Goal: Feedback & Contribution: Leave review/rating

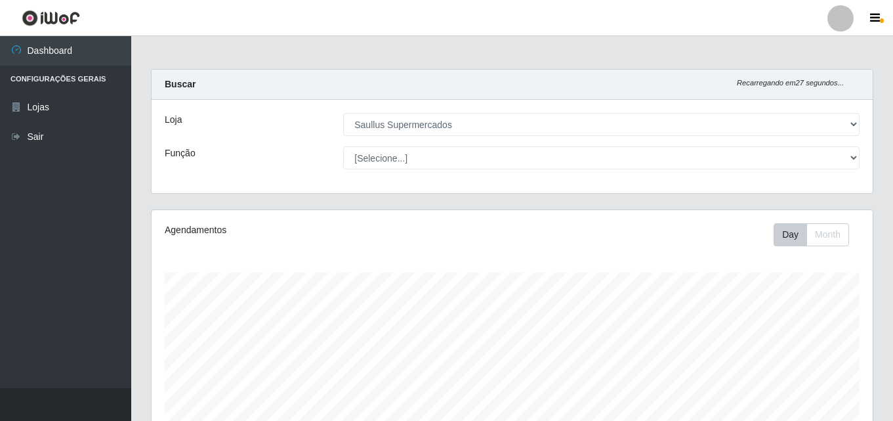
select select "423"
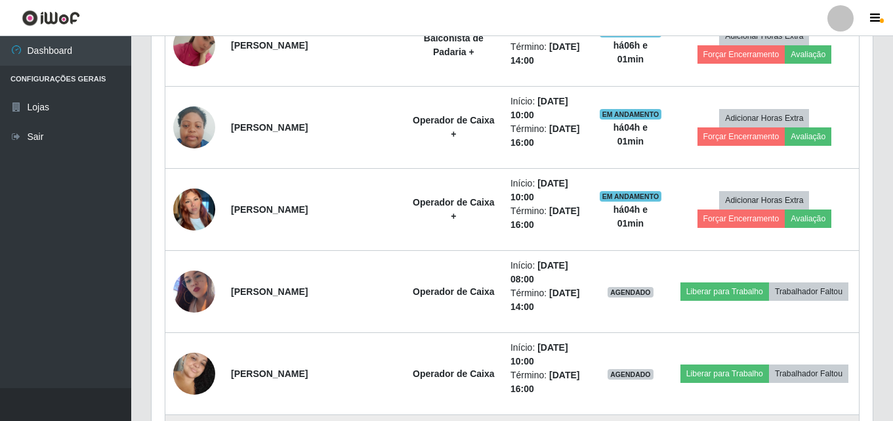
scroll to position [463, 0]
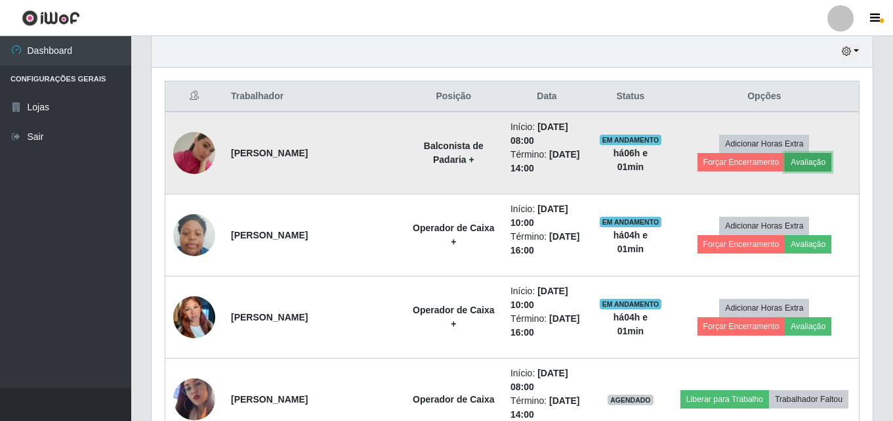
click at [785, 165] on button "Avaliação" at bounding box center [808, 162] width 47 height 18
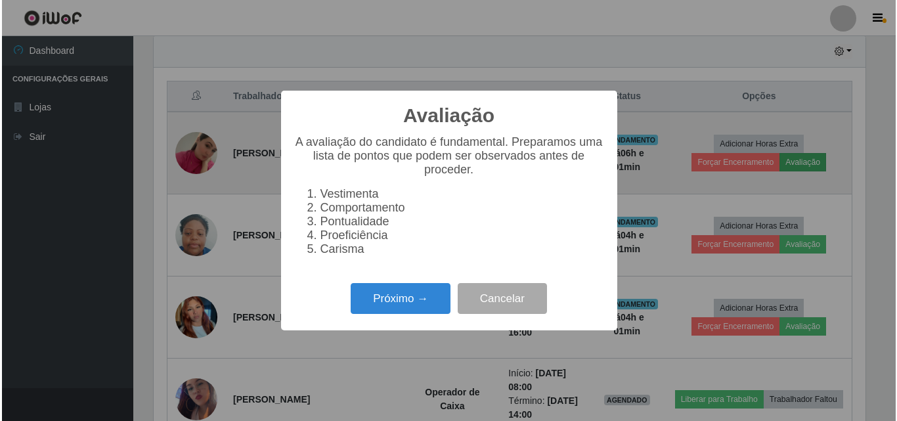
scroll to position [272, 715]
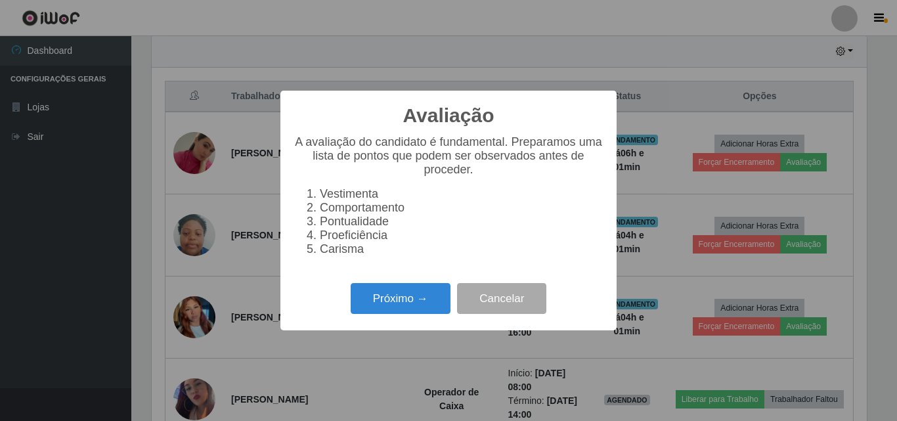
click at [412, 290] on div "Próximo → Cancelar" at bounding box center [448, 298] width 310 height 37
click at [424, 307] on button "Próximo →" at bounding box center [401, 298] width 100 height 31
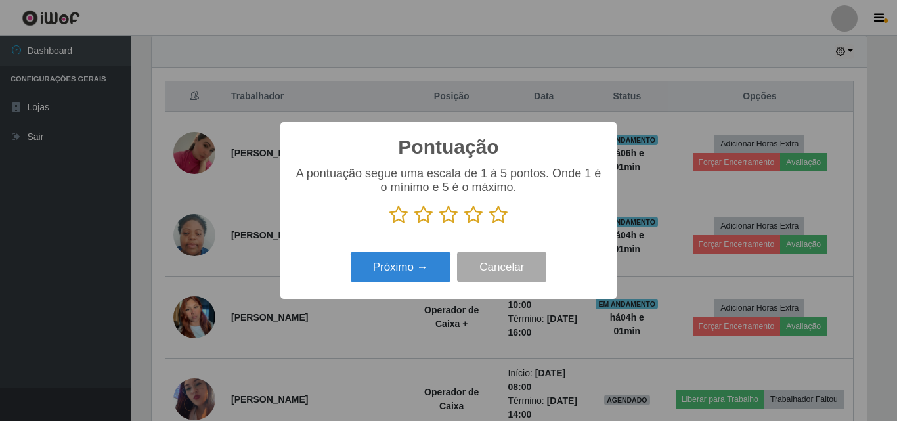
click at [499, 215] on icon at bounding box center [498, 215] width 18 height 20
click at [489, 224] on input "radio" at bounding box center [489, 224] width 0 height 0
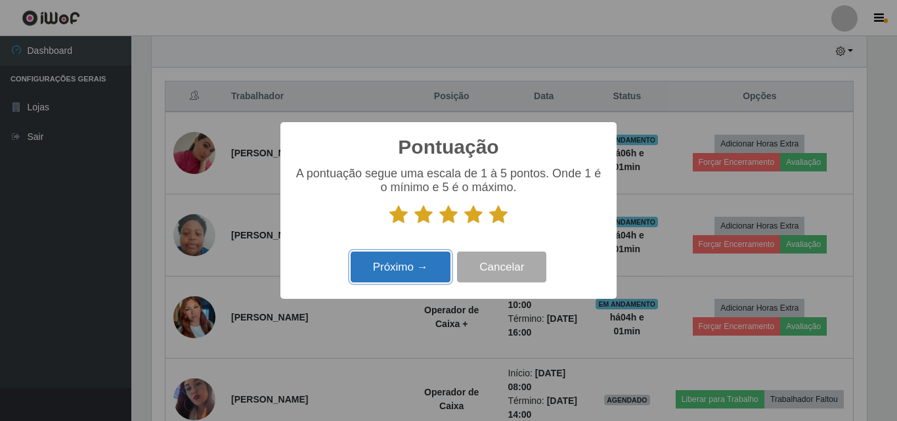
click at [438, 267] on button "Próximo →" at bounding box center [401, 266] width 100 height 31
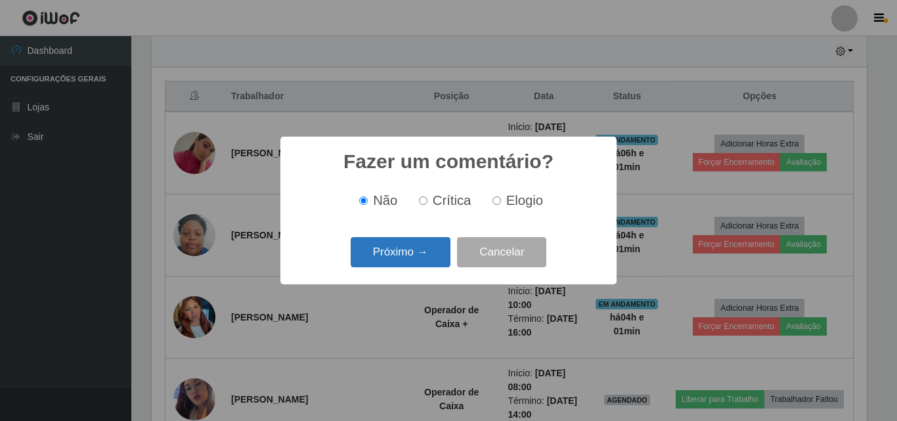
click at [438, 256] on button "Próximo →" at bounding box center [401, 252] width 100 height 31
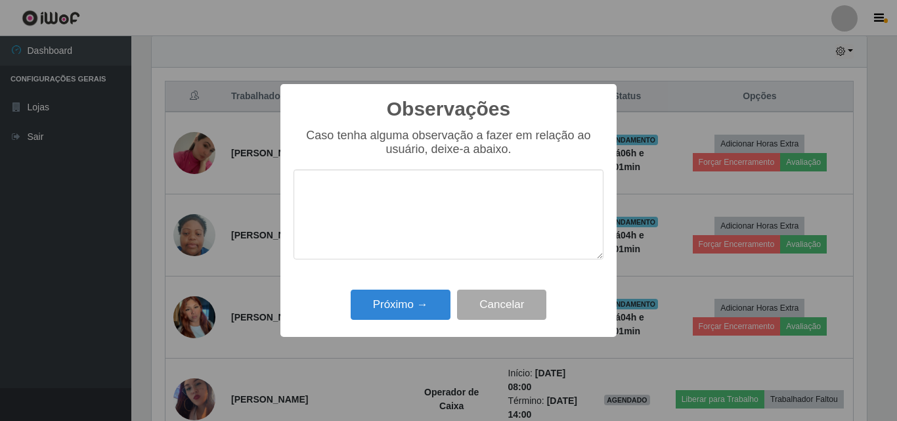
click at [426, 211] on textarea at bounding box center [448, 214] width 310 height 90
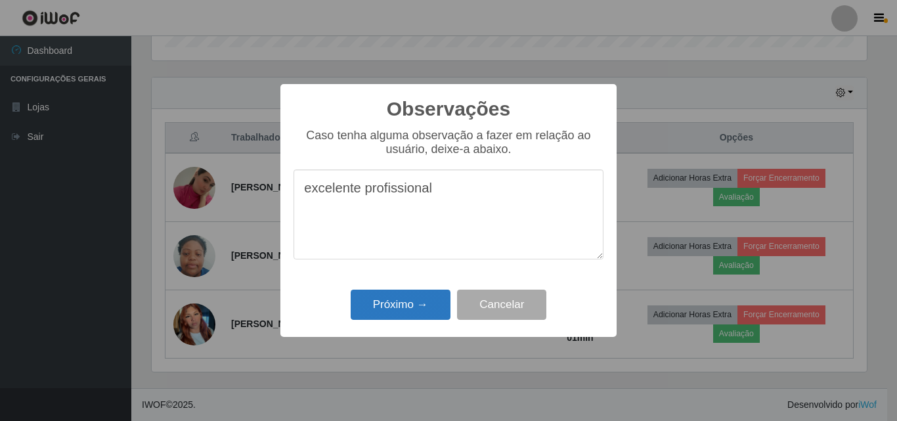
type textarea "excelente profissional"
click at [406, 316] on button "Próximo →" at bounding box center [401, 304] width 100 height 31
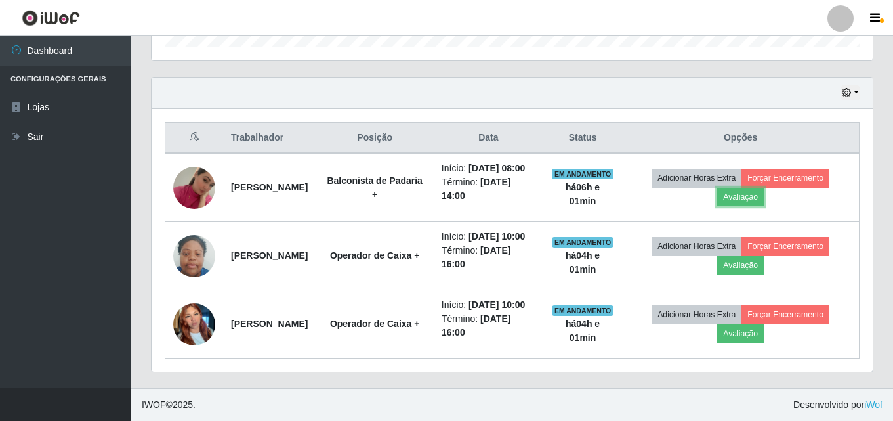
scroll to position [272, 721]
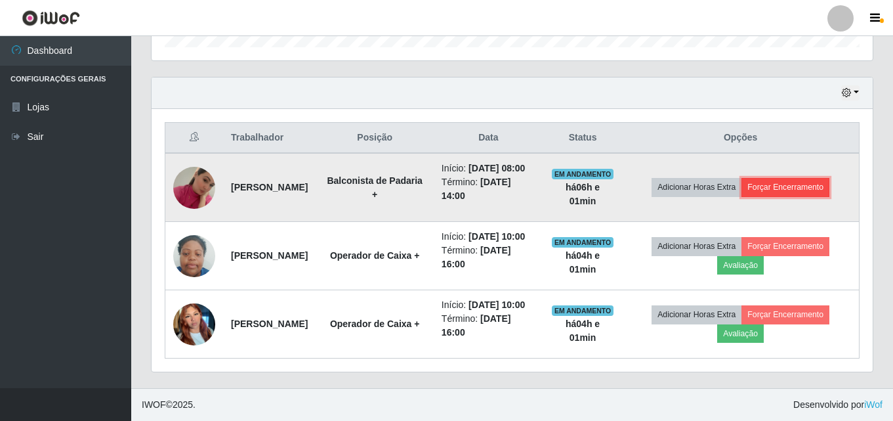
click at [799, 178] on button "Forçar Encerramento" at bounding box center [786, 187] width 88 height 18
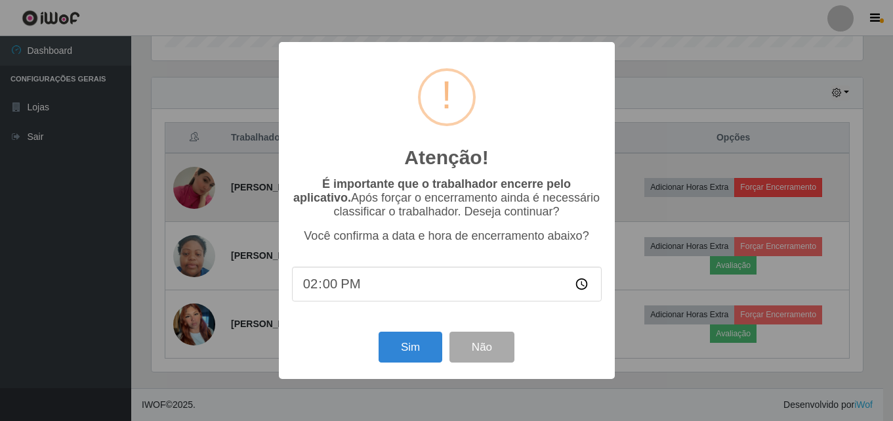
scroll to position [272, 715]
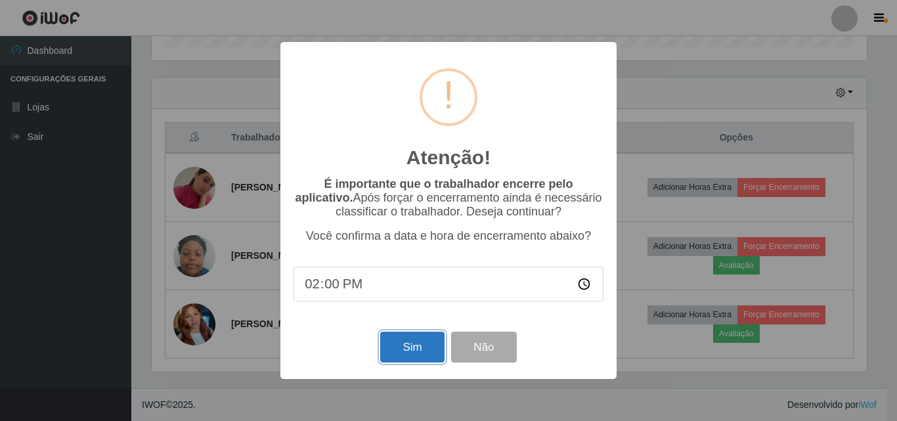
click at [420, 354] on button "Sim" at bounding box center [412, 346] width 64 height 31
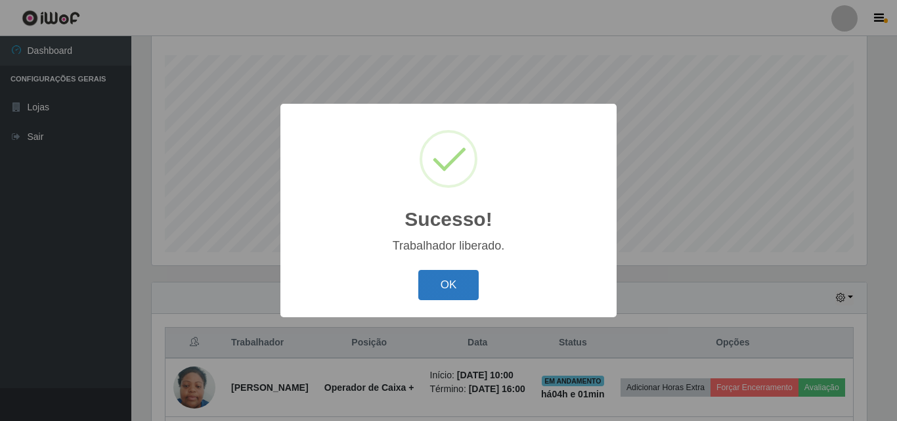
click at [459, 276] on button "OK" at bounding box center [448, 285] width 61 height 31
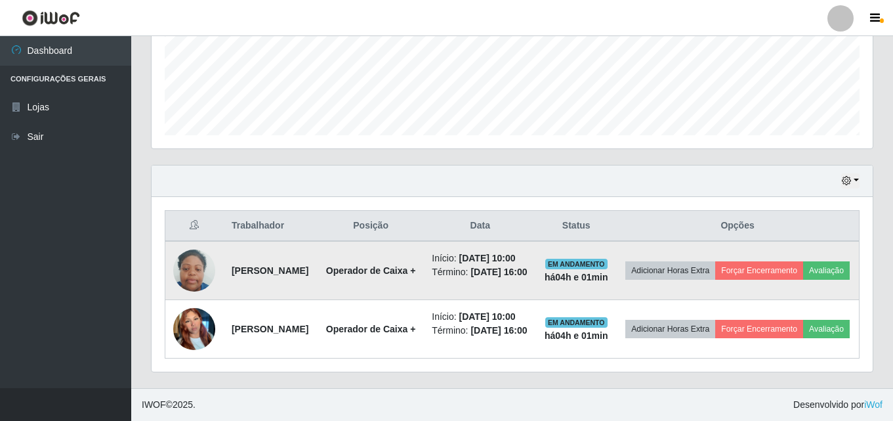
scroll to position [381, 0]
